Goal: Information Seeking & Learning: Learn about a topic

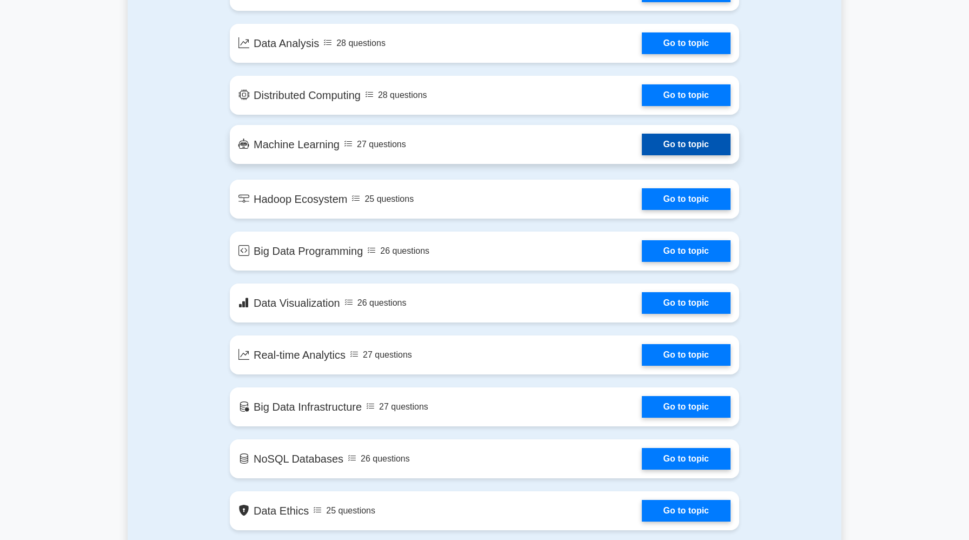
scroll to position [697, 0]
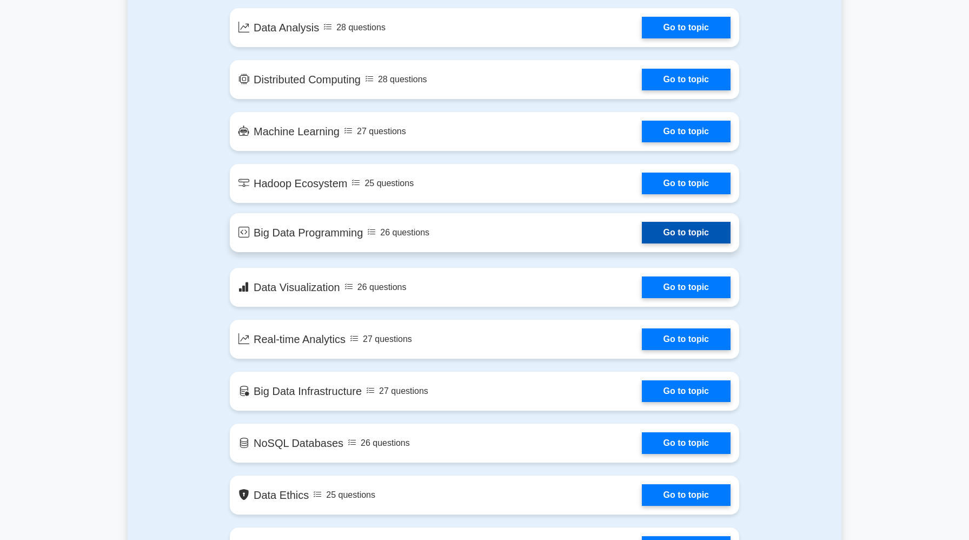
click at [642, 238] on link "Go to topic" at bounding box center [686, 233] width 89 height 22
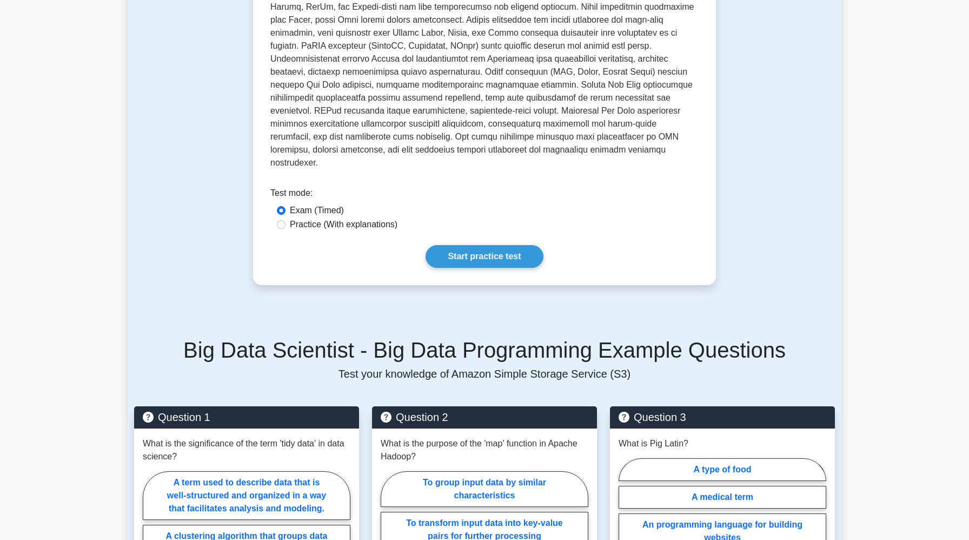
scroll to position [145, 0]
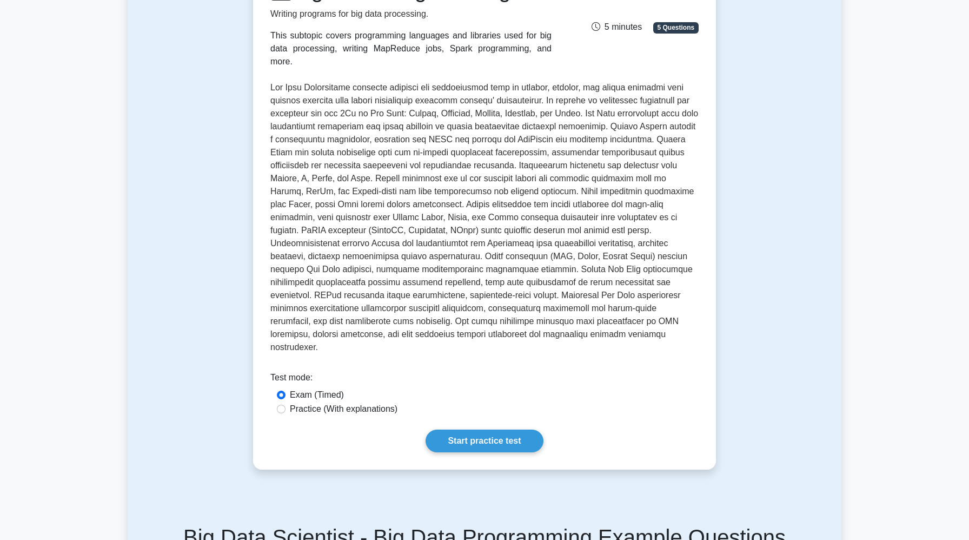
click at [298, 402] on label "Practice (With explanations)" at bounding box center [344, 408] width 108 height 13
click at [285, 404] on input "Practice (With explanations)" at bounding box center [281, 408] width 9 height 9
radio input "true"
click at [490, 432] on link "Start practice test" at bounding box center [483, 440] width 117 height 23
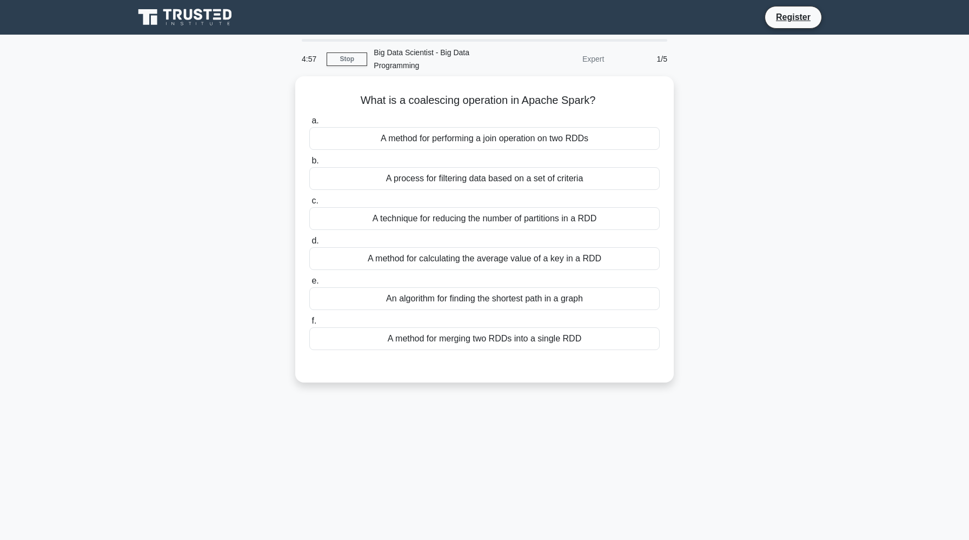
click at [230, 262] on div "What is a coalescing operation in Apache Spark? .spinner_0XTQ{transform-origin:…" at bounding box center [485, 235] width 714 height 319
